Goal: Transaction & Acquisition: Purchase product/service

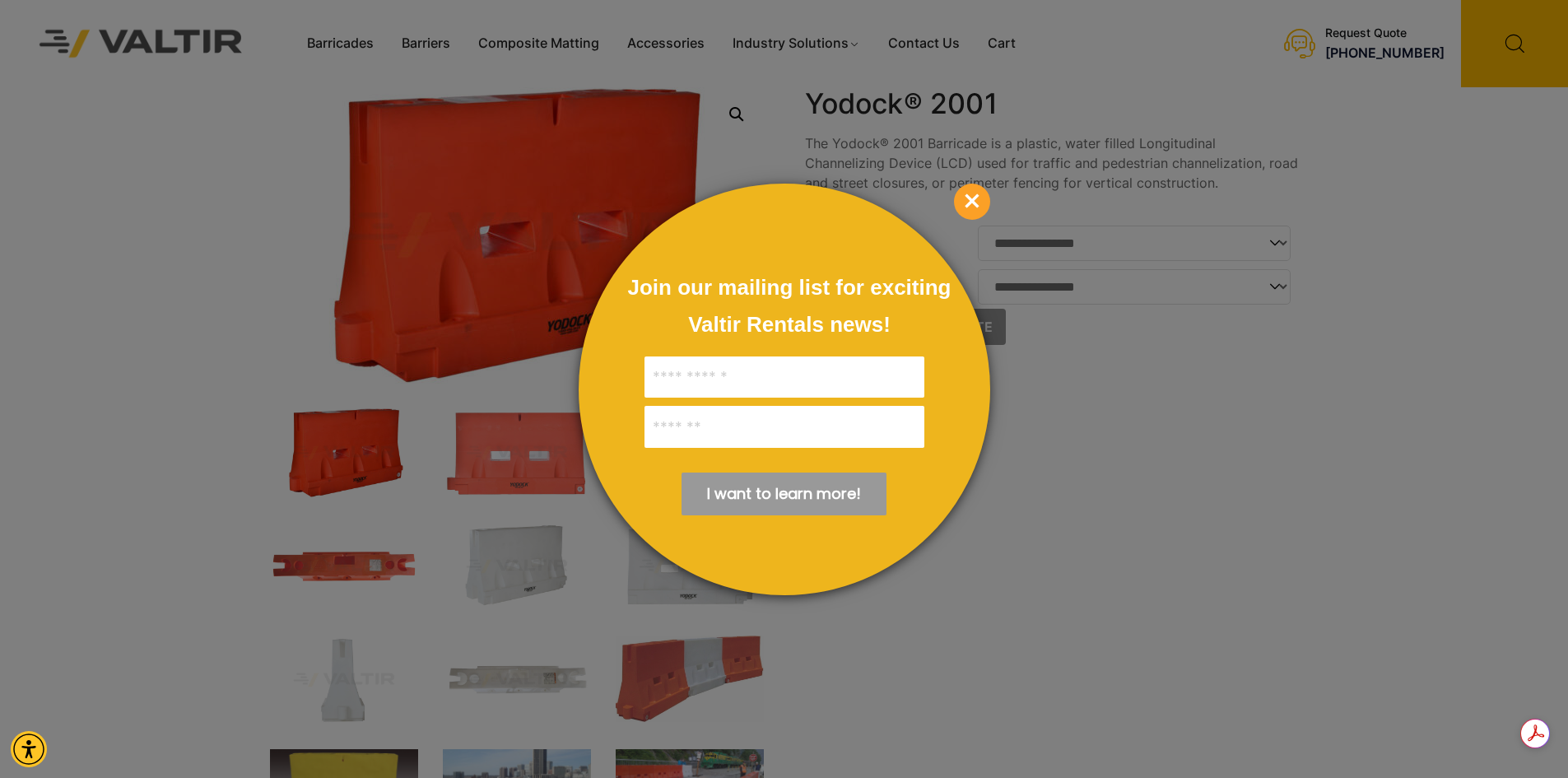
click at [967, 194] on span "×" at bounding box center [971, 201] width 36 height 36
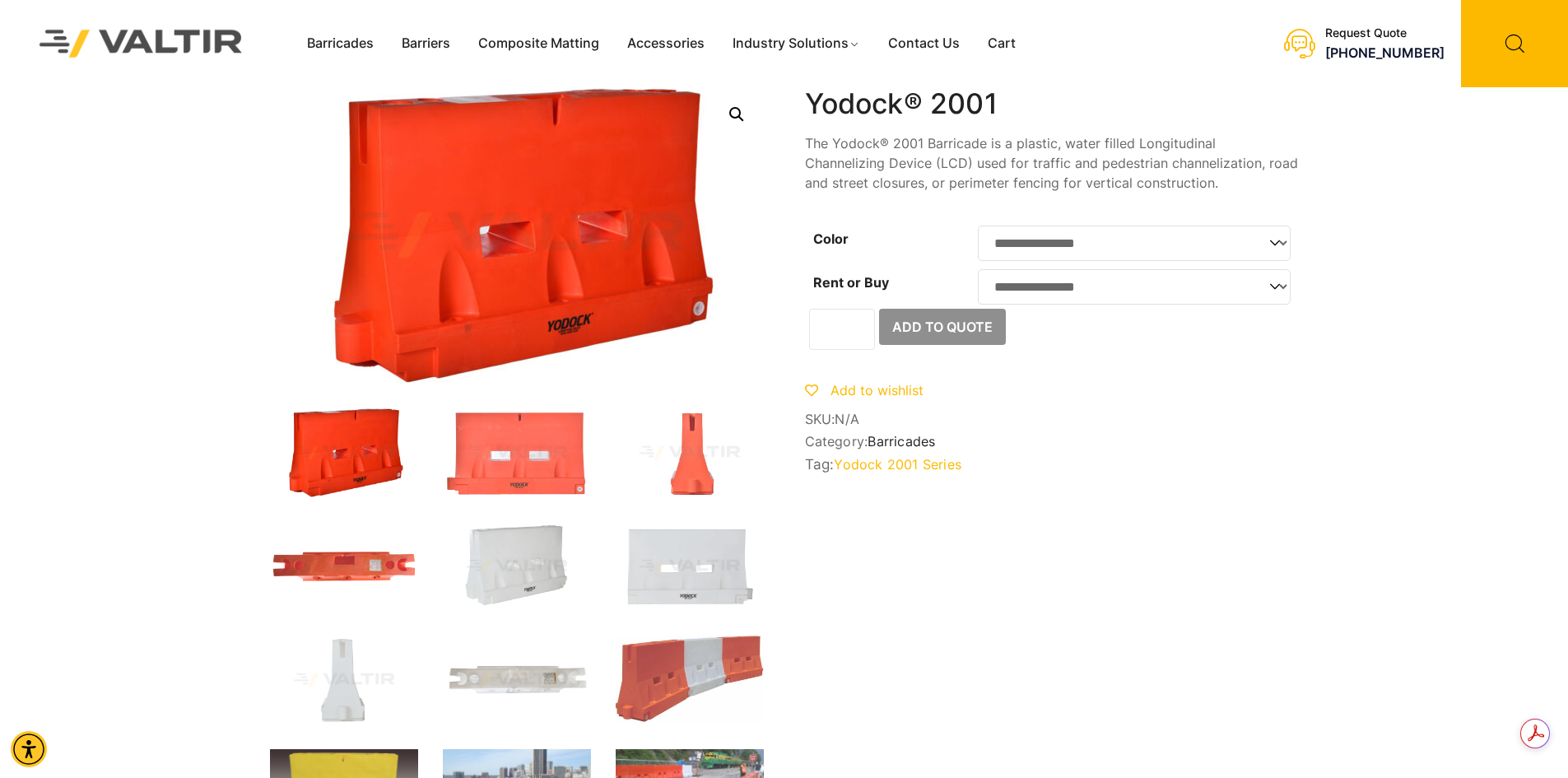
click at [874, 471] on link "Yodock 2001 Series" at bounding box center [898, 465] width 127 height 17
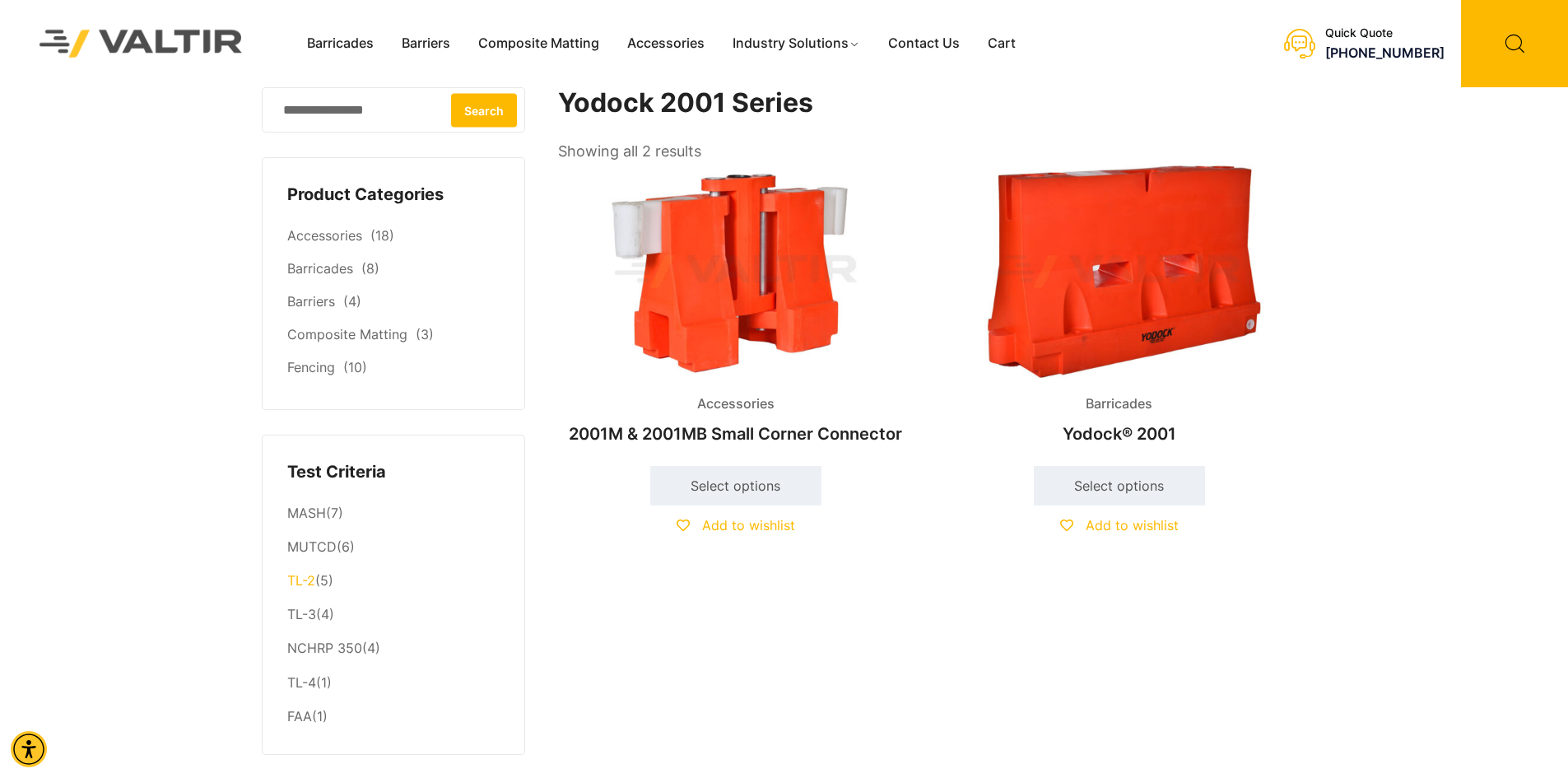
click at [302, 578] on link "TL-2" at bounding box center [301, 581] width 28 height 17
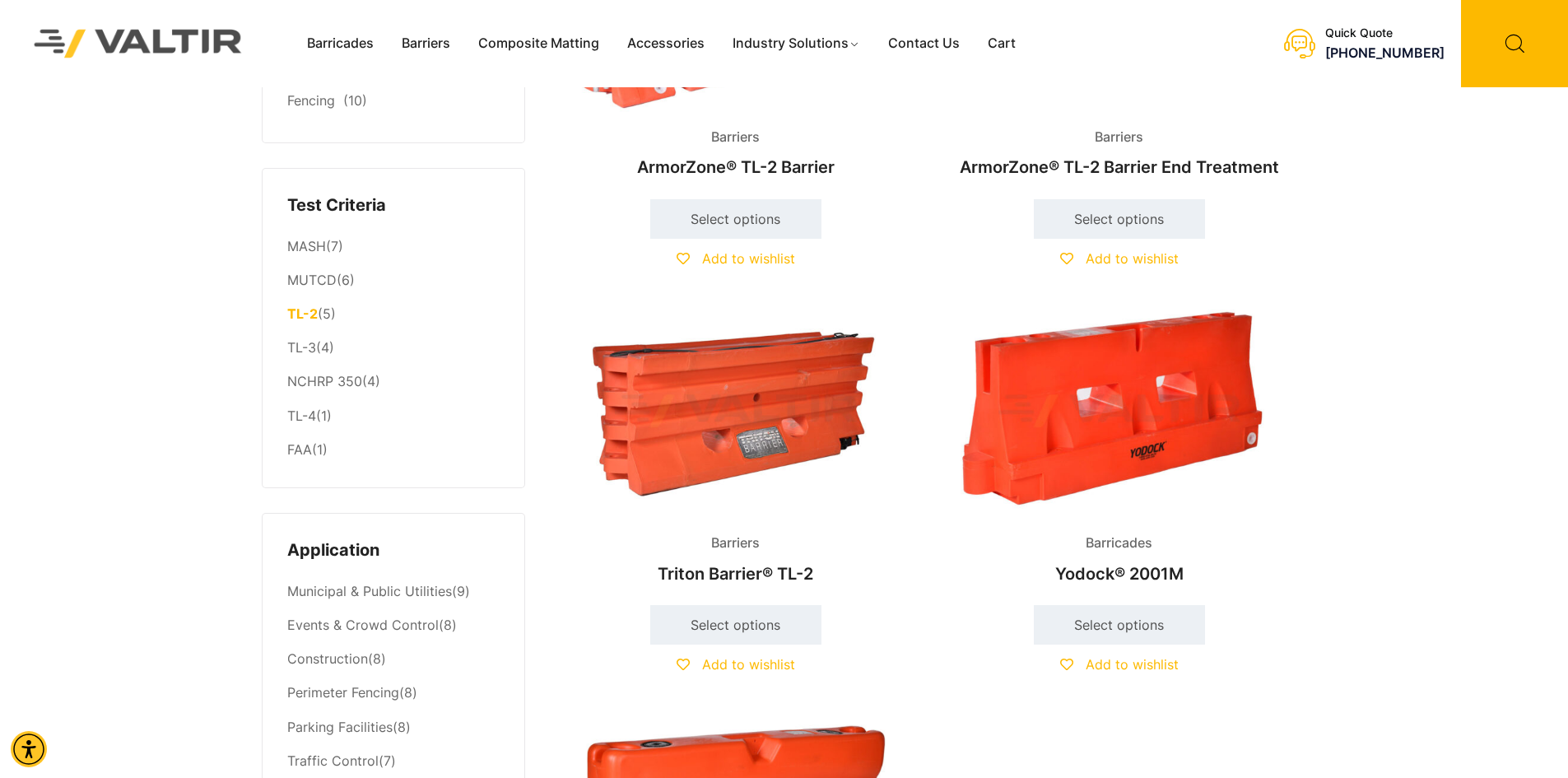
scroll to position [411, 0]
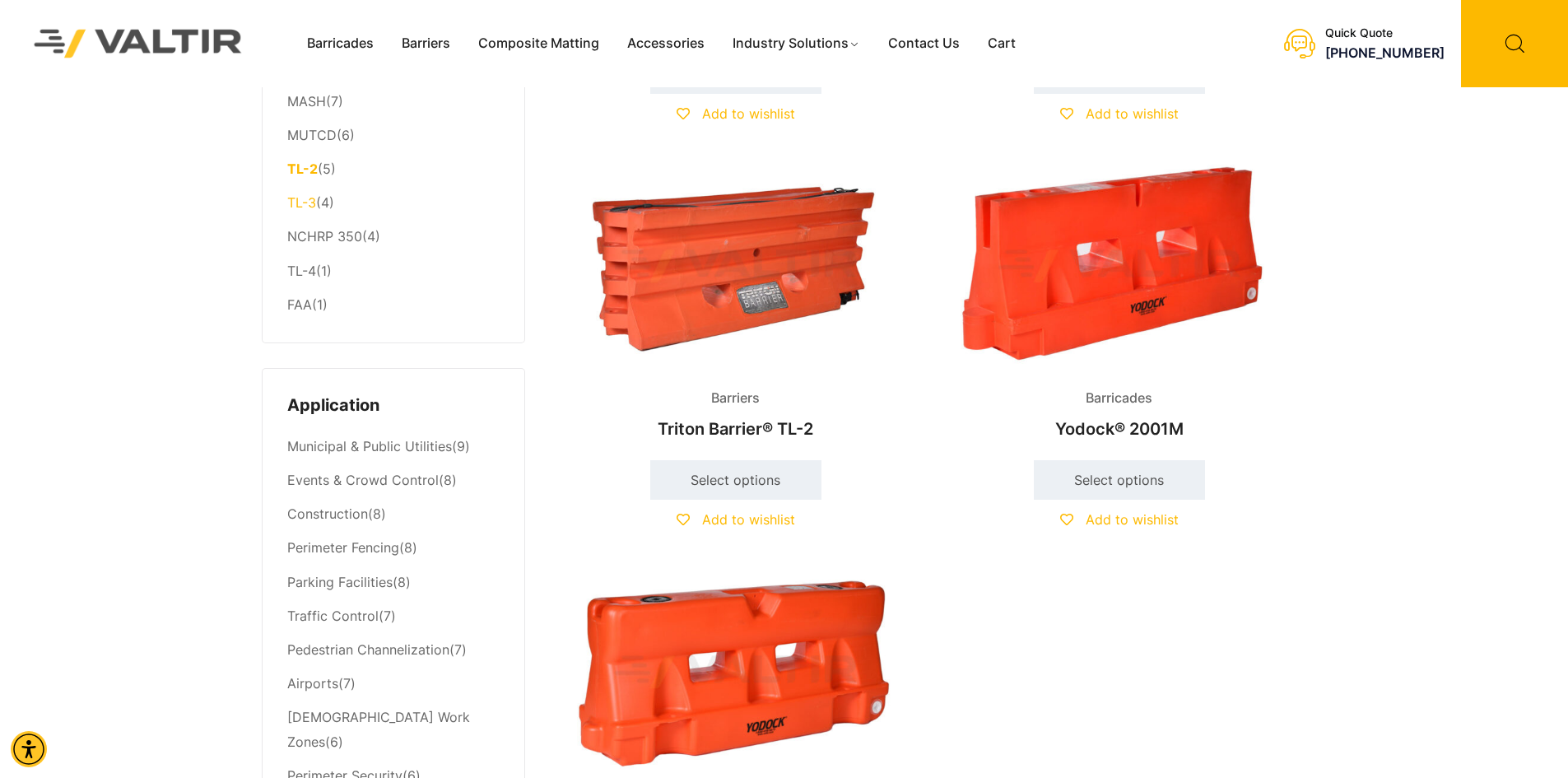
click at [308, 204] on link "TL-3" at bounding box center [301, 203] width 29 height 17
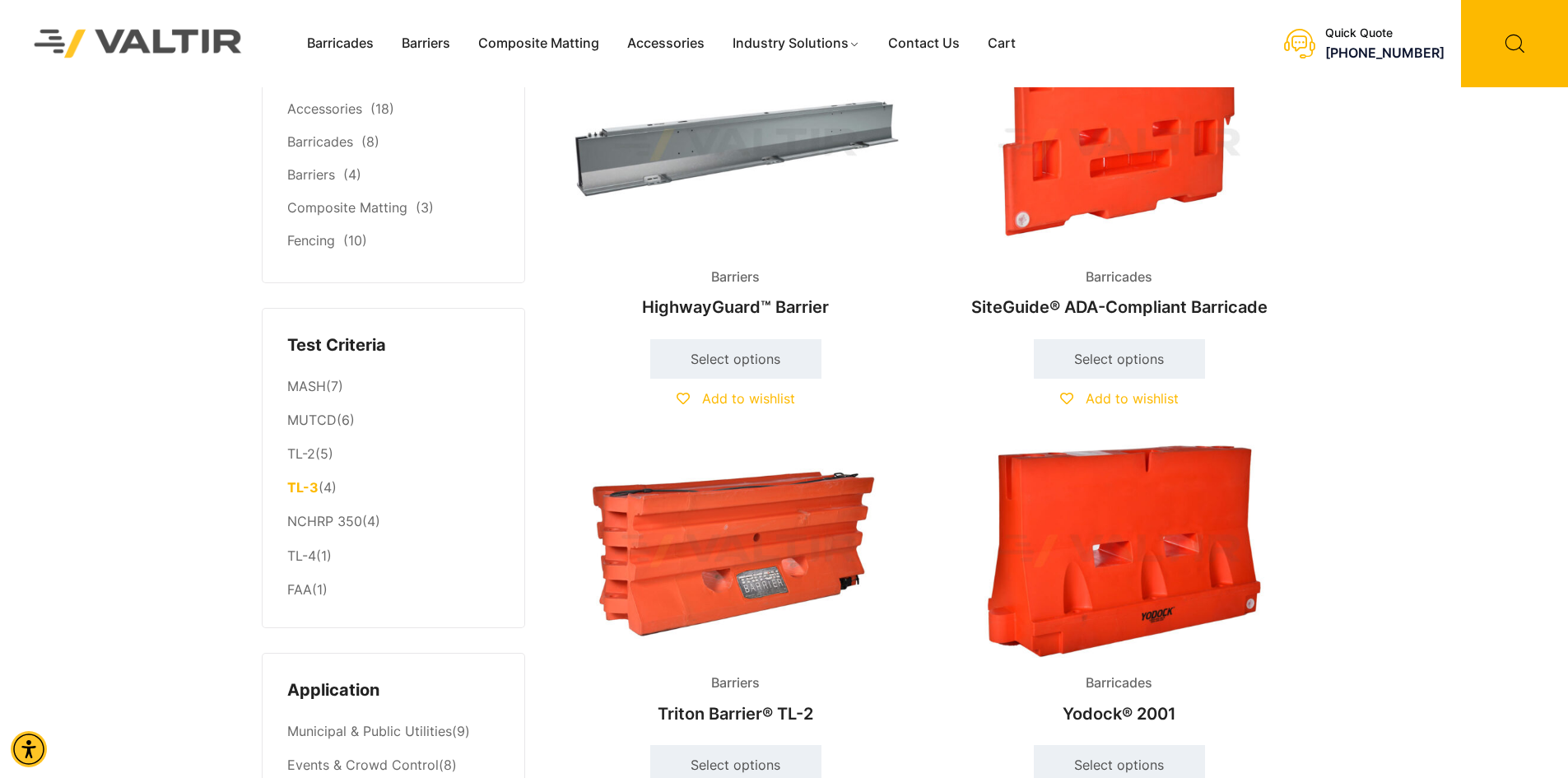
scroll to position [329, 0]
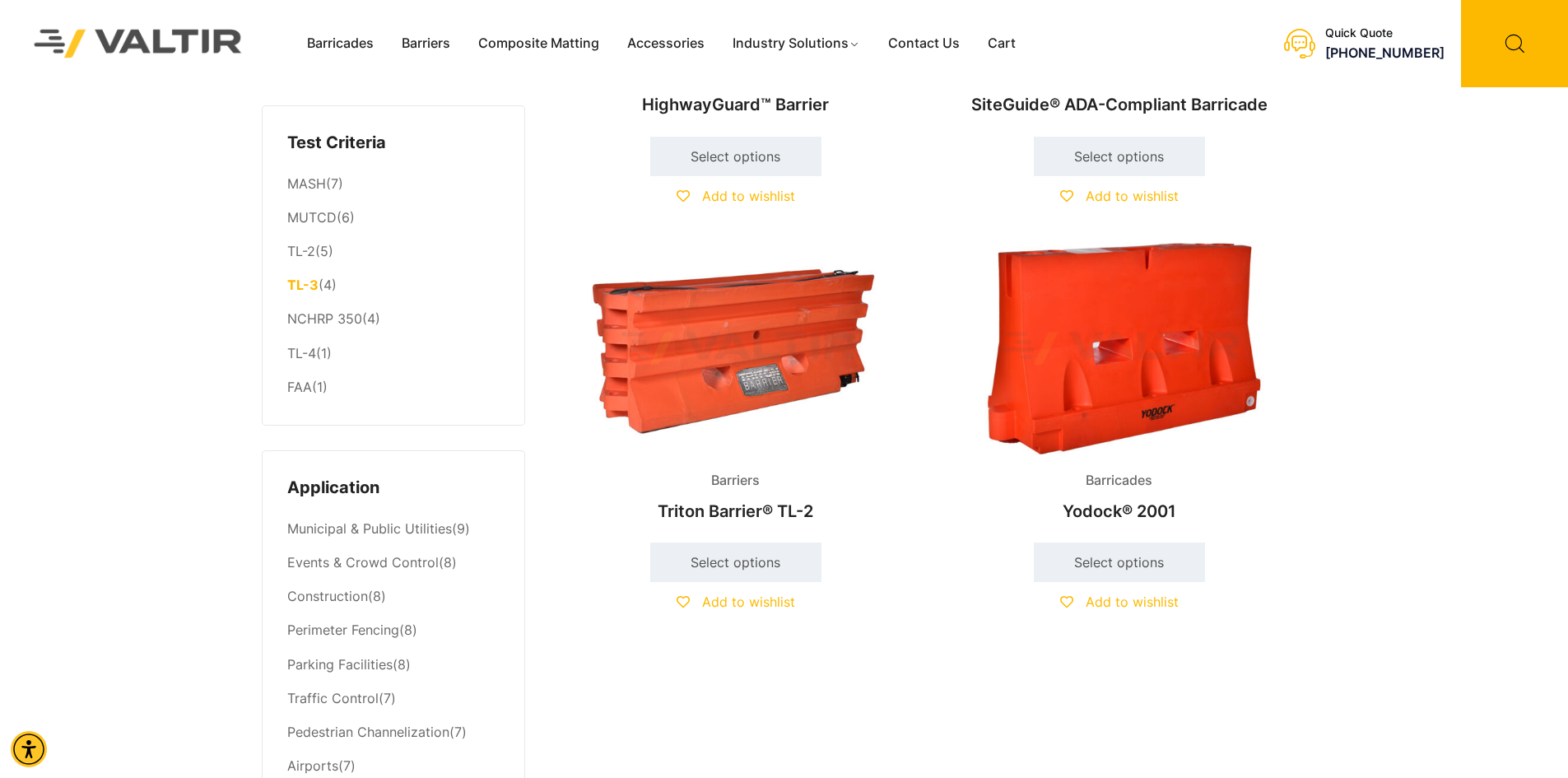
click at [1121, 337] on img at bounding box center [1119, 349] width 355 height 213
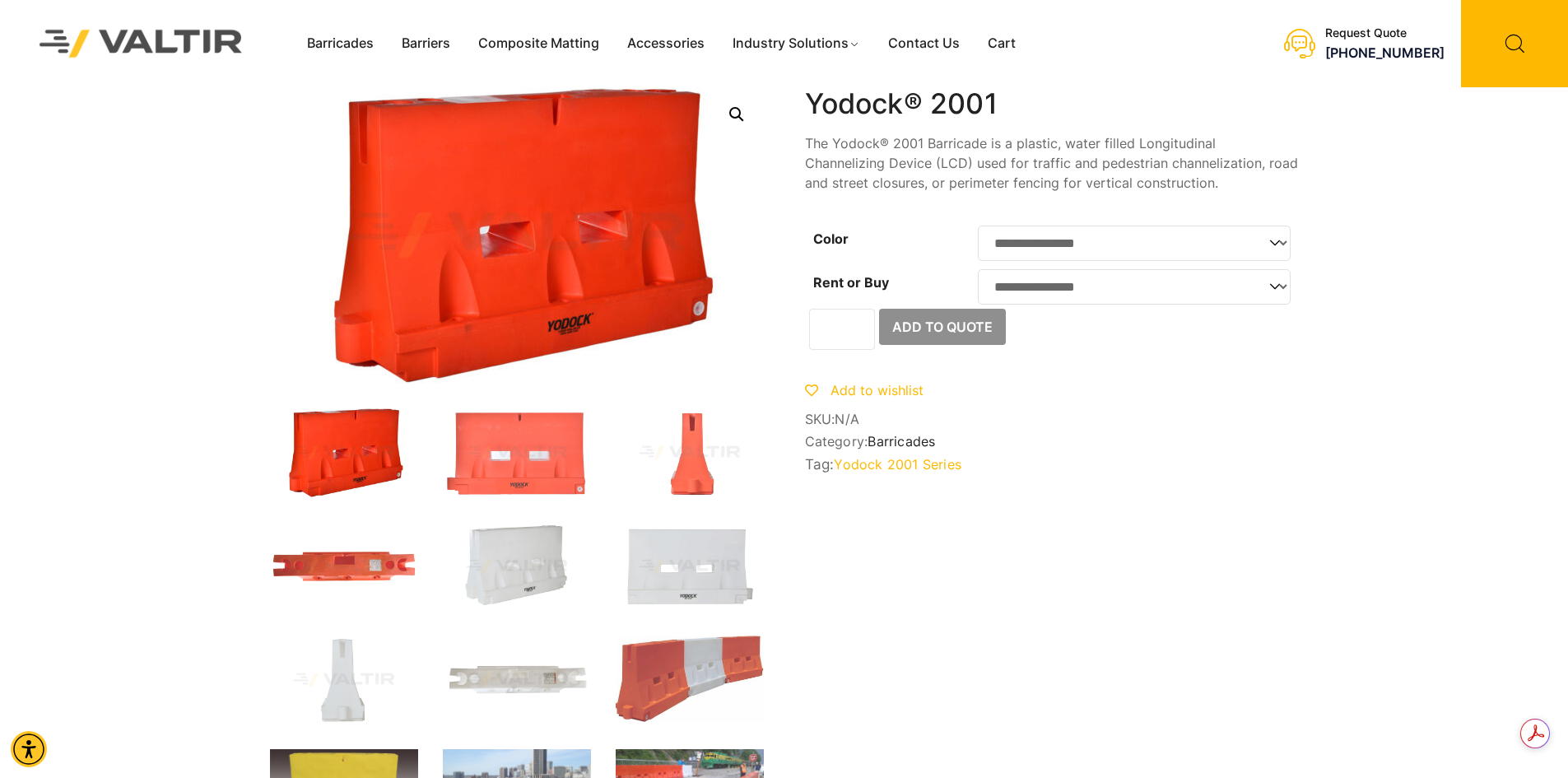
click at [910, 472] on link "Yodock 2001 Series" at bounding box center [898, 465] width 127 height 17
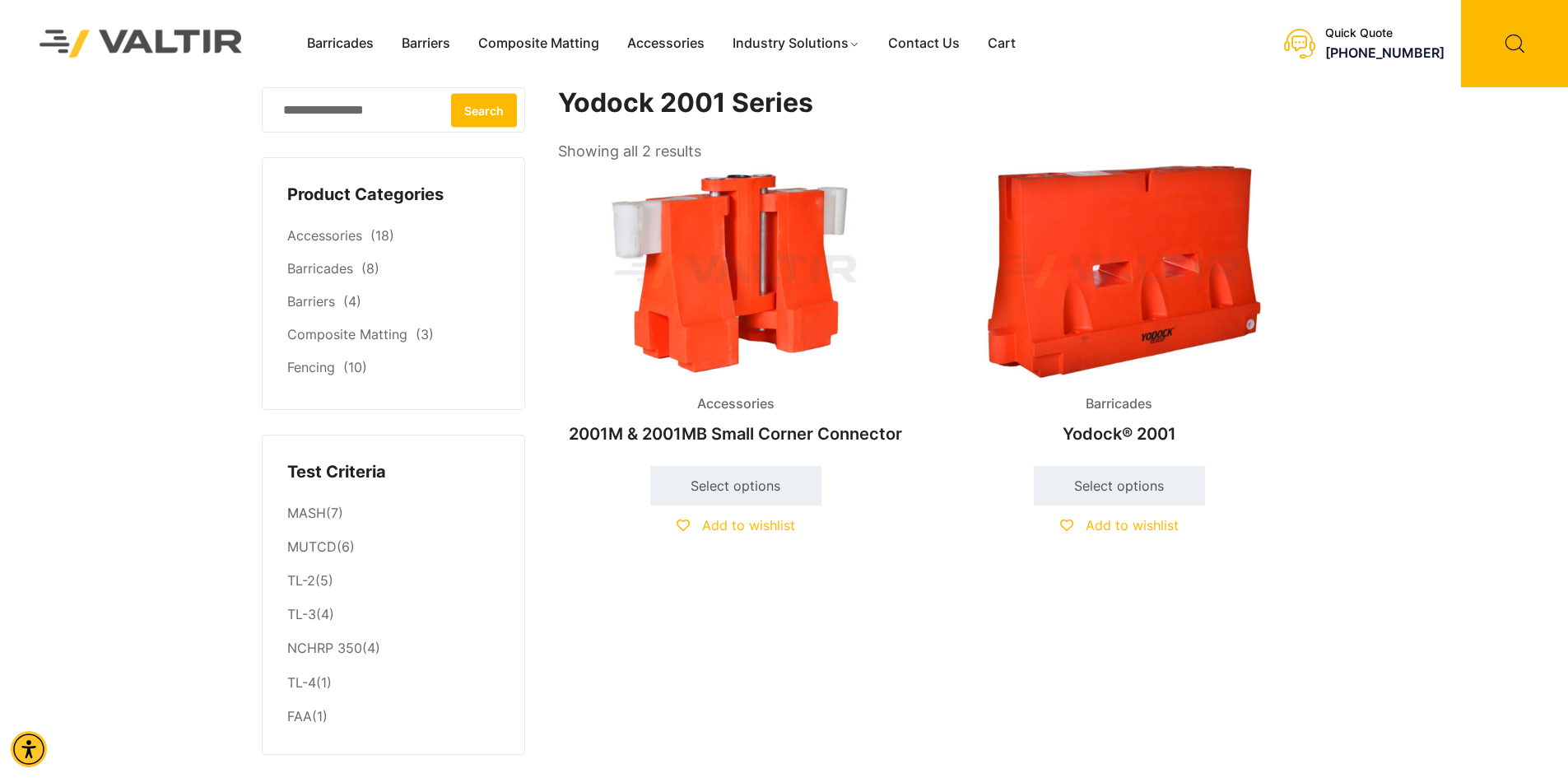
click at [1115, 317] on img at bounding box center [1119, 271] width 355 height 213
